Goal: Transaction & Acquisition: Purchase product/service

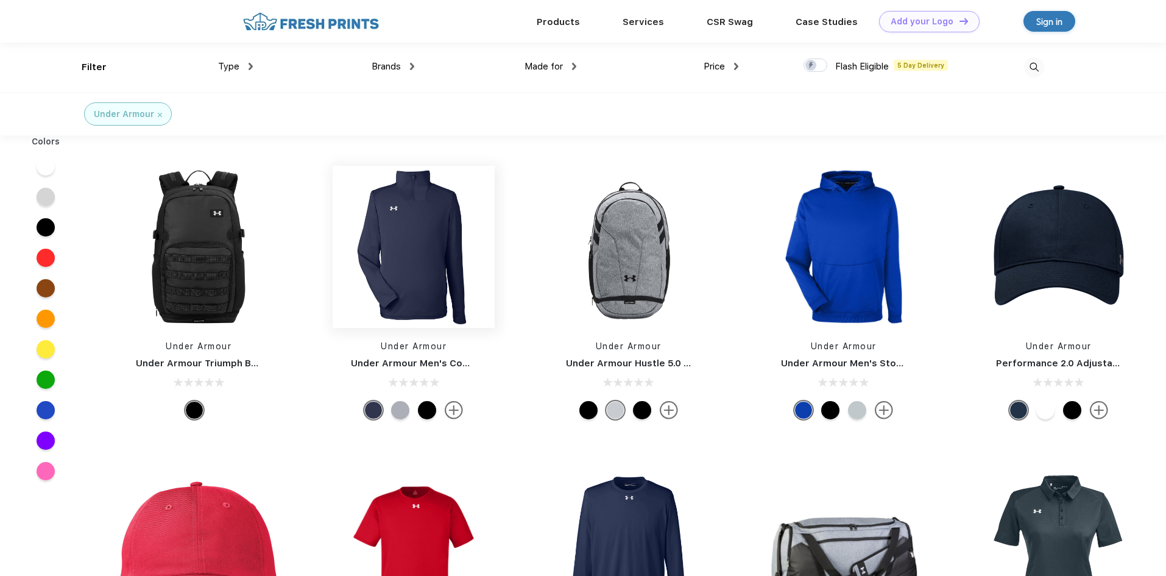
click at [387, 273] on img at bounding box center [414, 247] width 162 height 162
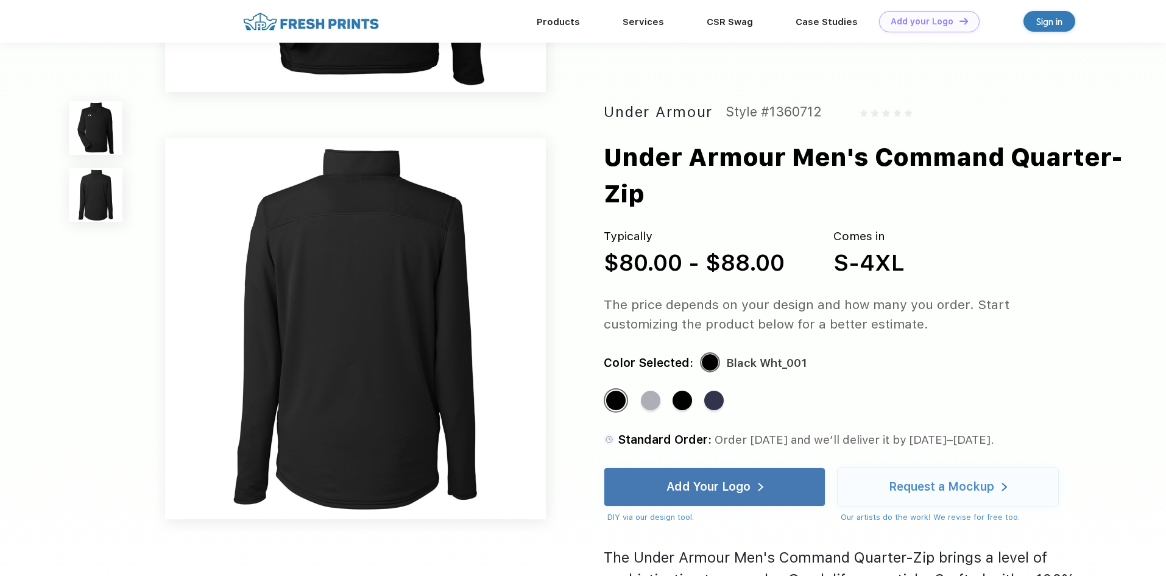
scroll to position [305, 0]
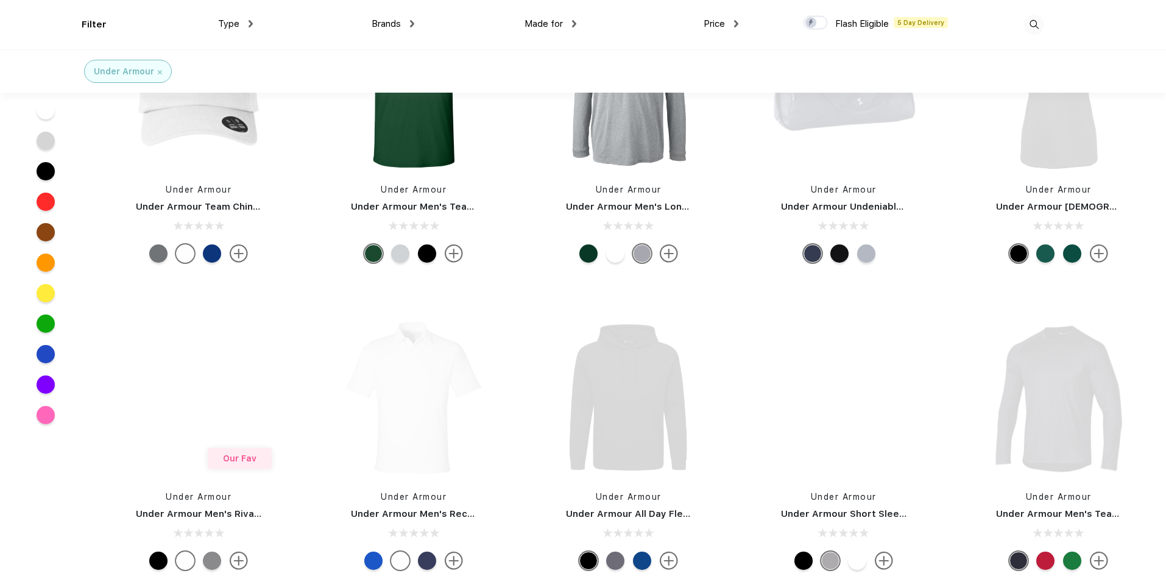
scroll to position [427, 0]
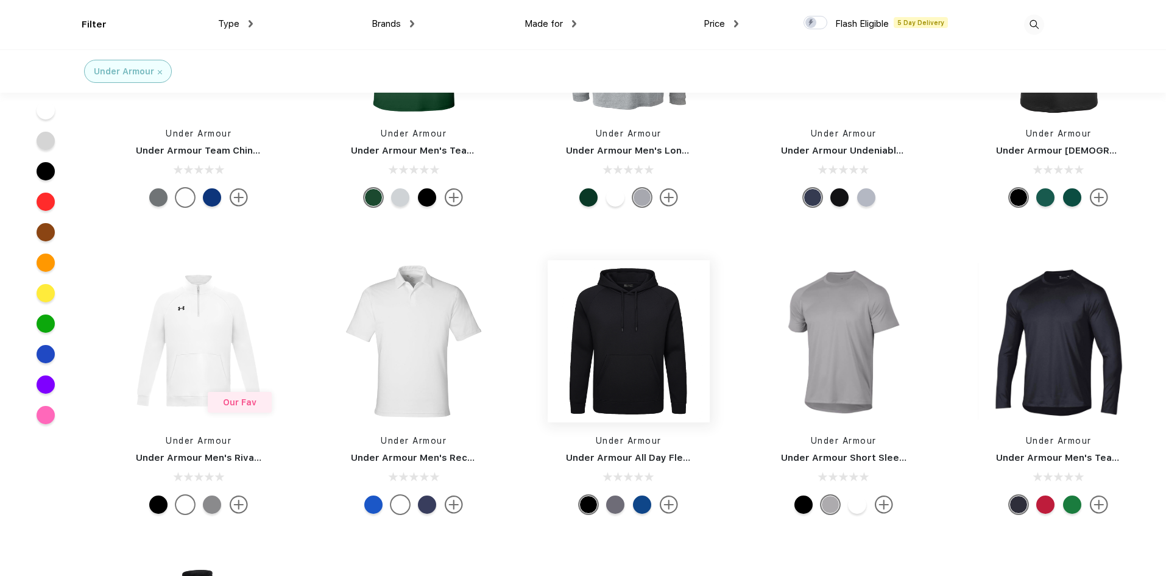
click at [619, 388] on img at bounding box center [629, 341] width 162 height 162
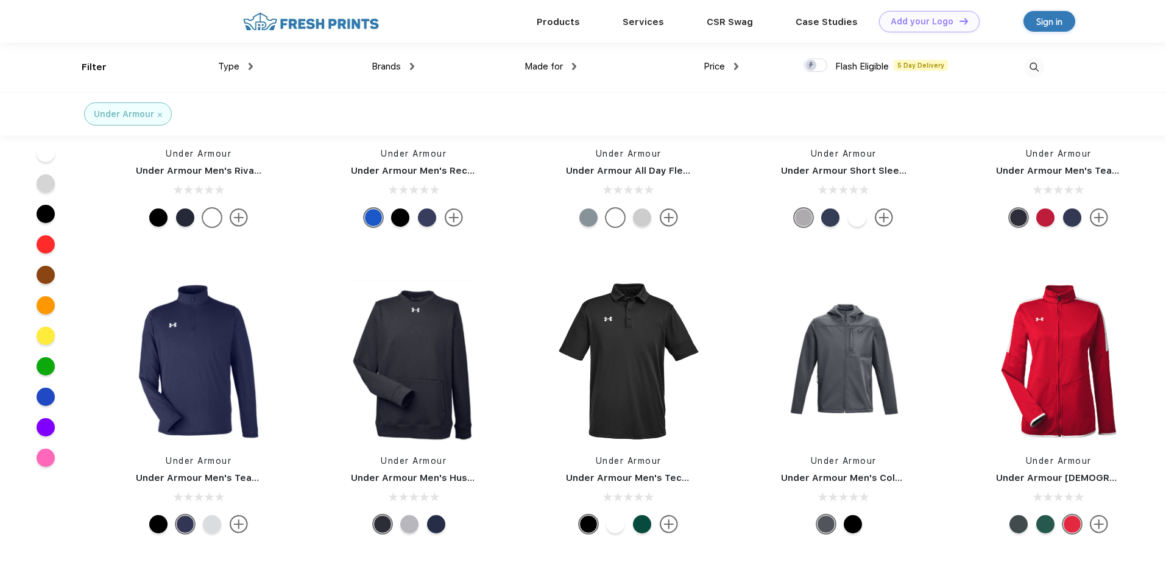
scroll to position [671, 0]
